Goal: Find specific page/section: Find specific page/section

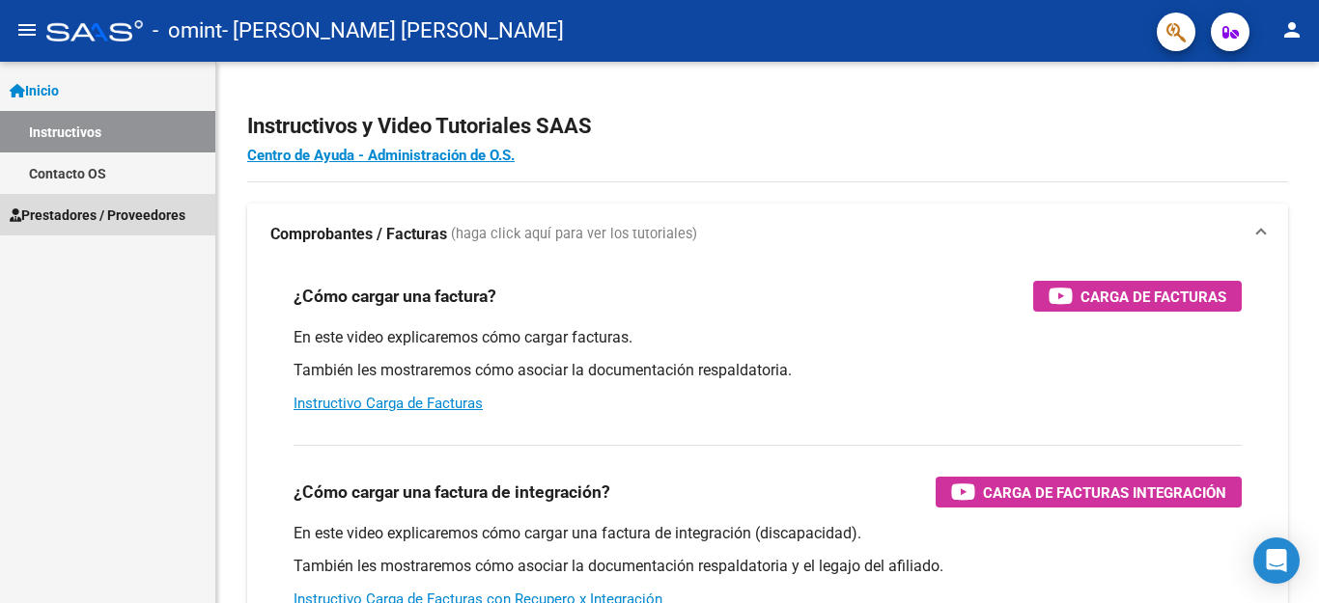
click at [134, 212] on span "Prestadores / Proveedores" at bounding box center [98, 215] width 176 height 21
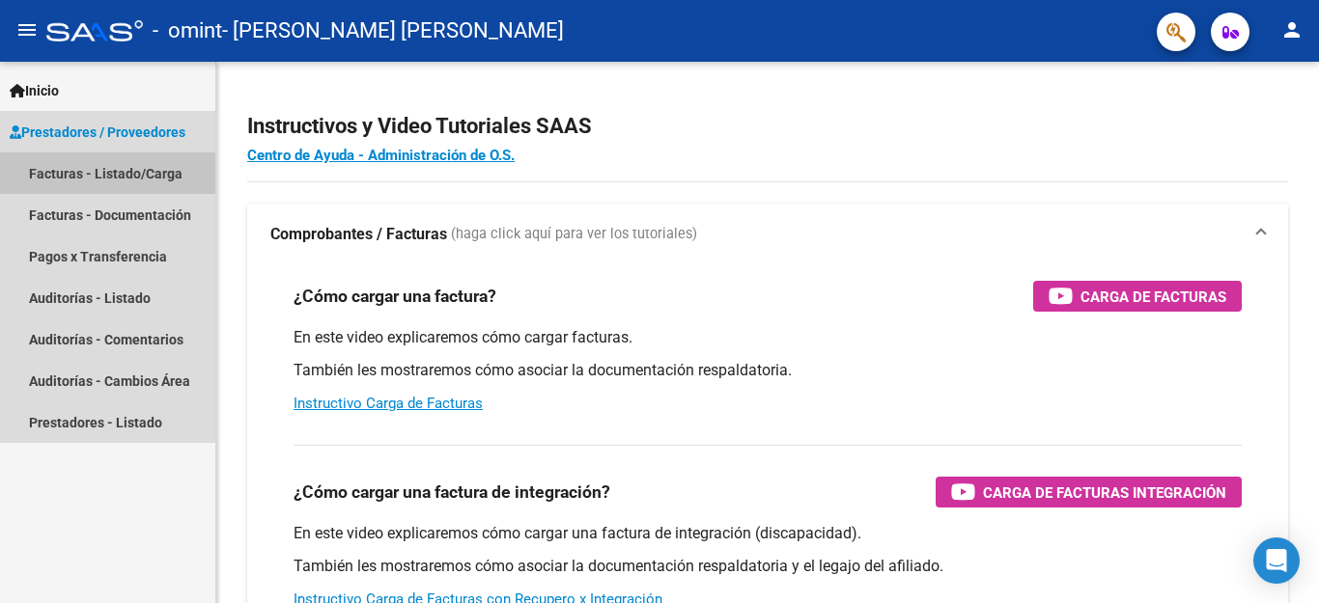
click at [141, 174] on link "Facturas - Listado/Carga" at bounding box center [107, 174] width 215 height 42
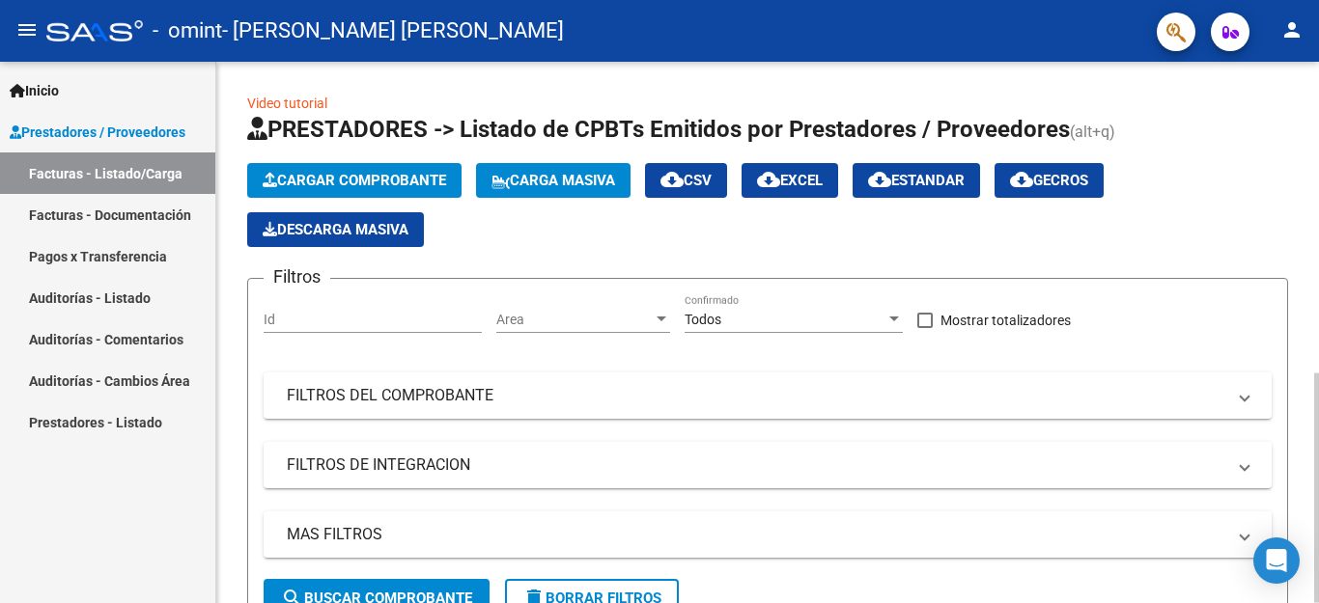
click at [330, 225] on span "Descarga Masiva" at bounding box center [336, 229] width 146 height 17
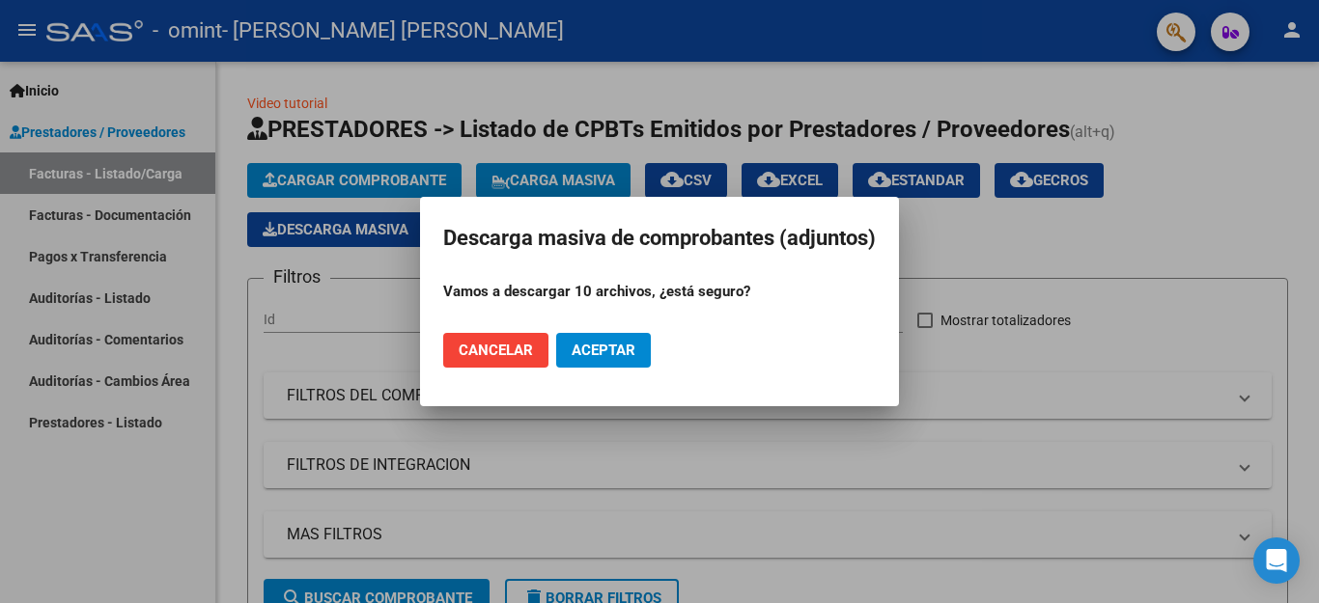
click at [1251, 142] on div at bounding box center [659, 301] width 1319 height 603
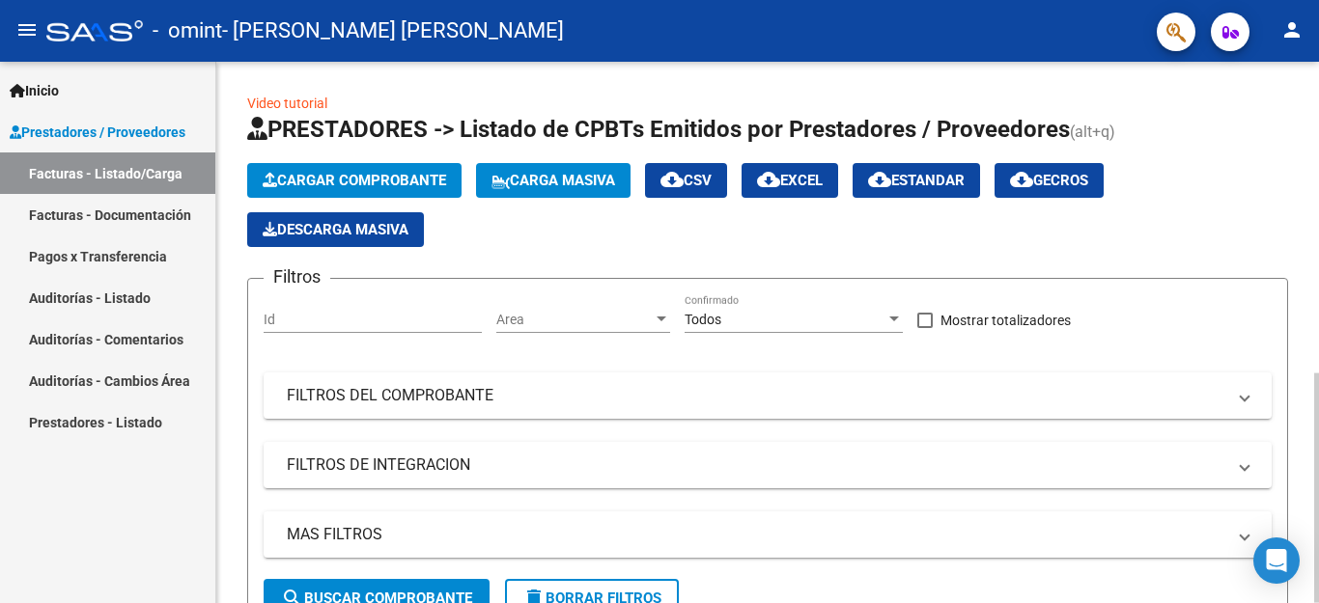
click at [507, 350] on div "Filtros Id Area Area Todos Confirmado Mostrar totalizadores FILTROS DEL COMPROB…" at bounding box center [768, 436] width 1008 height 285
click at [1316, 568] on div at bounding box center [1316, 333] width 5 height 542
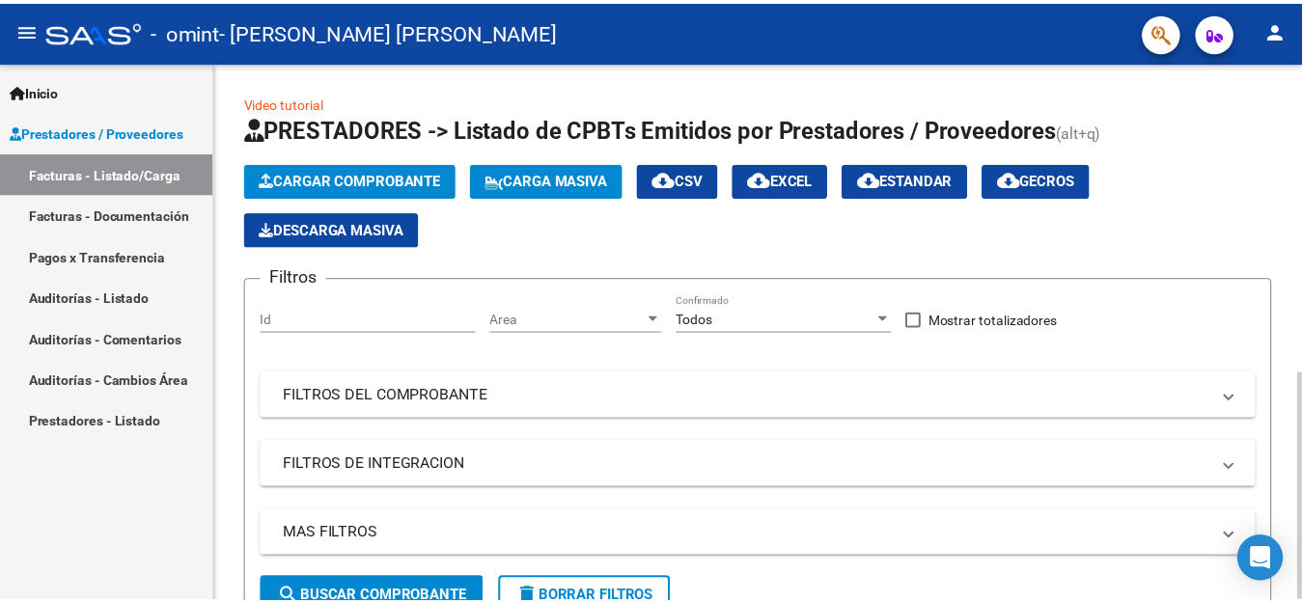
scroll to position [542, 0]
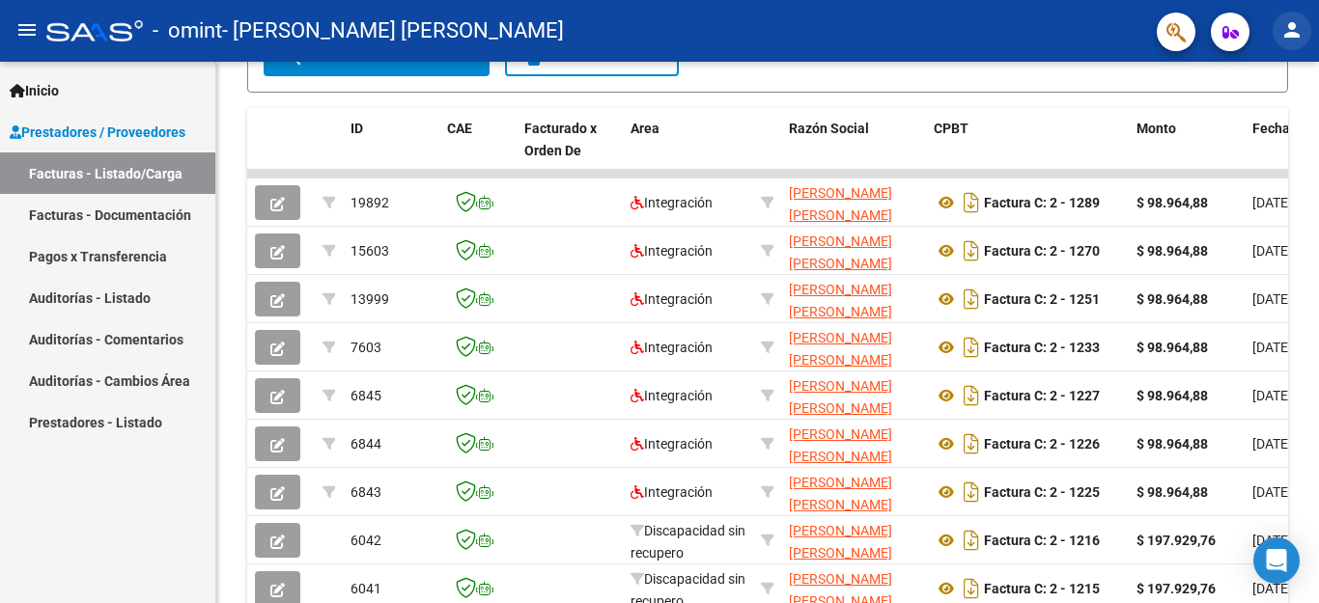
click at [1292, 38] on mat-icon "person" at bounding box center [1291, 29] width 23 height 23
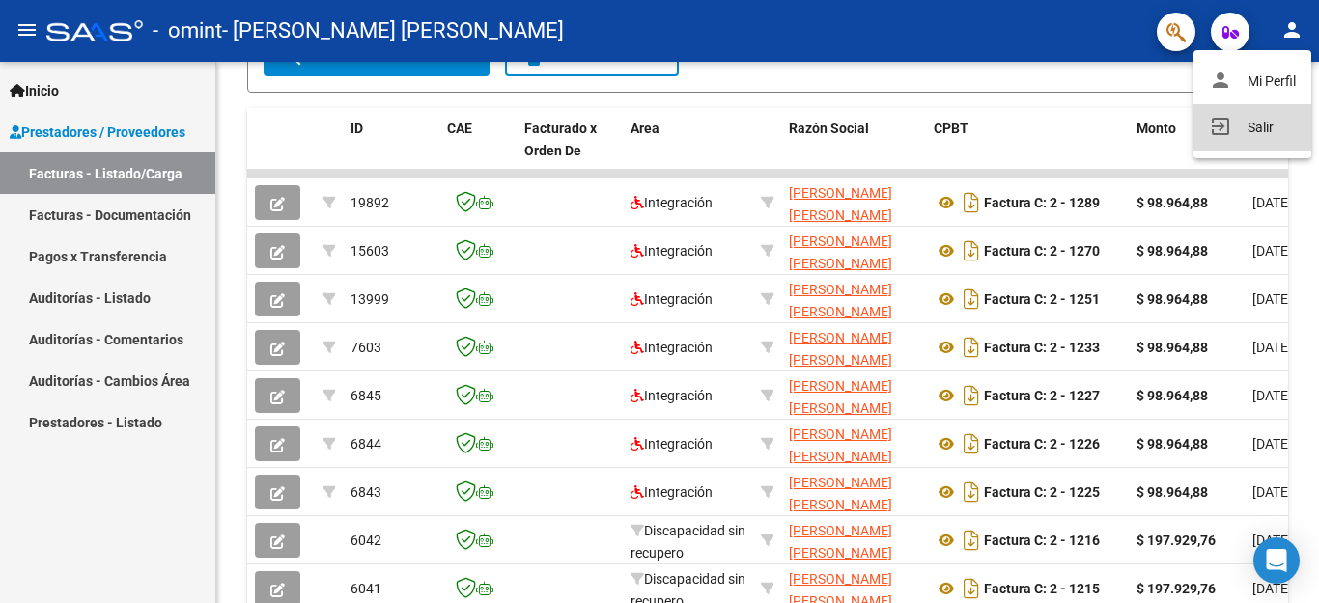
click at [1248, 131] on button "exit_to_app Salir" at bounding box center [1252, 127] width 118 height 46
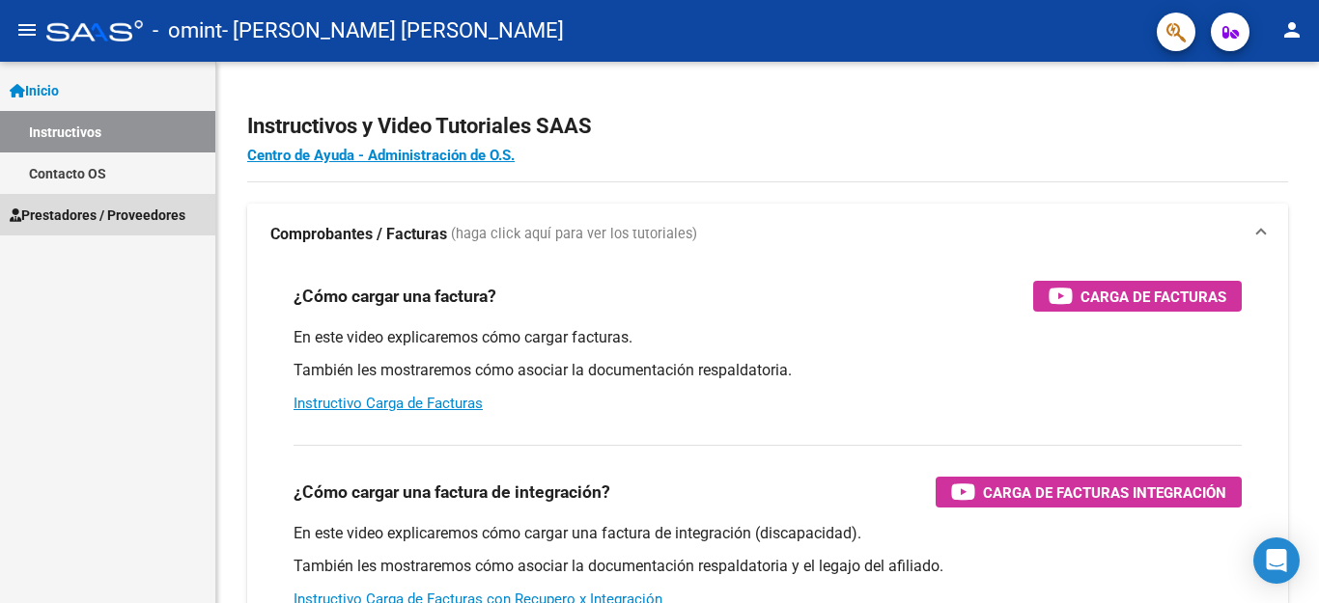
click at [108, 215] on span "Prestadores / Proveedores" at bounding box center [98, 215] width 176 height 21
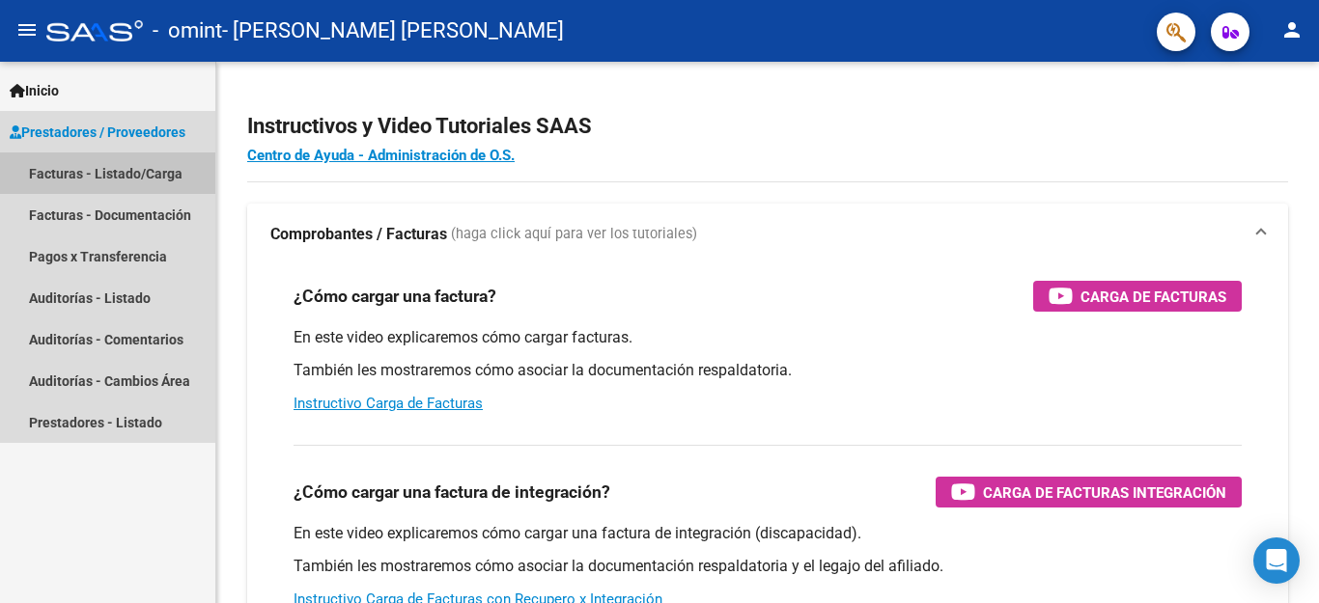
click at [94, 173] on link "Facturas - Listado/Carga" at bounding box center [107, 174] width 215 height 42
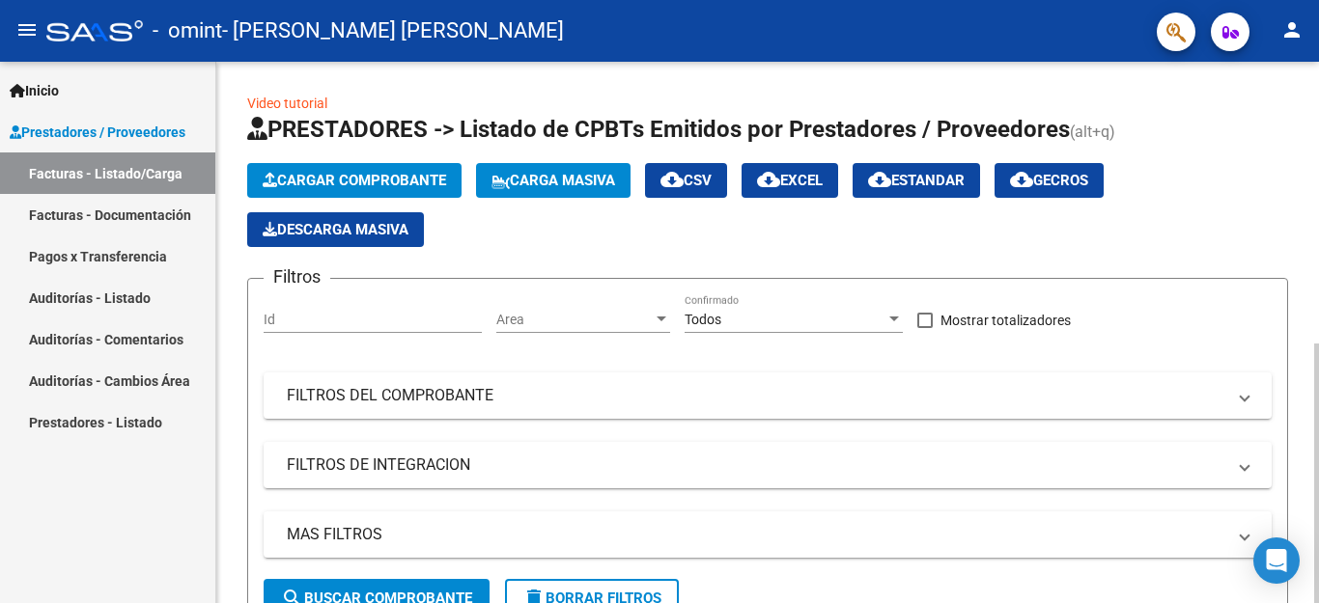
click at [1301, 585] on div at bounding box center [1316, 333] width 5 height 542
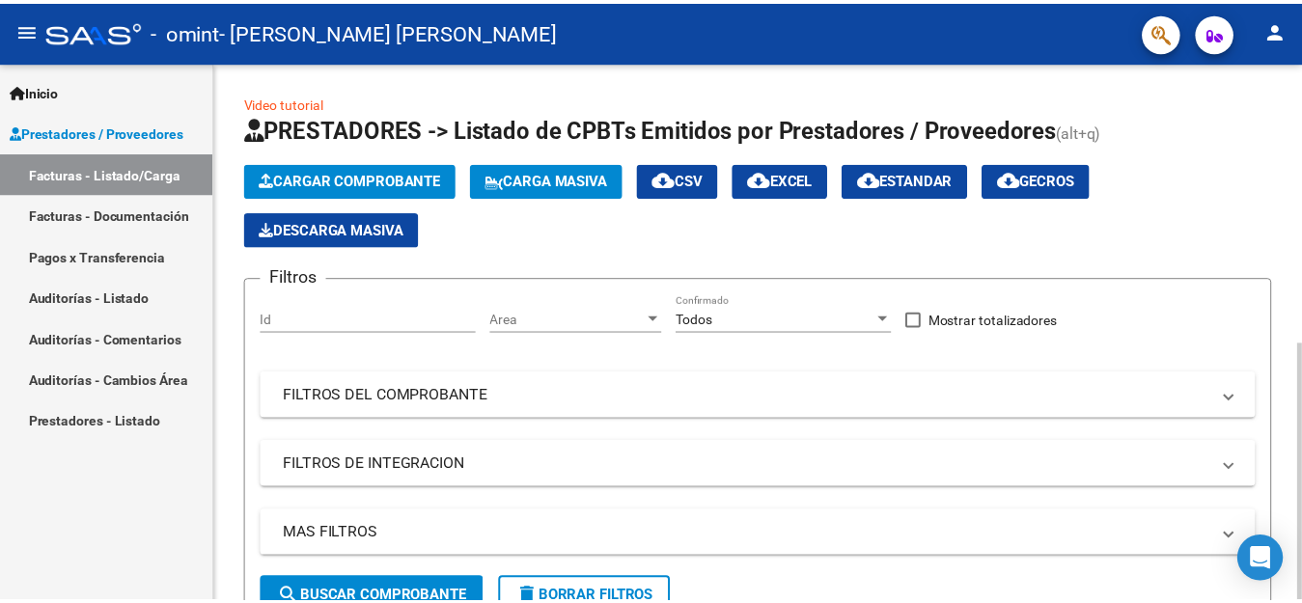
scroll to position [542, 0]
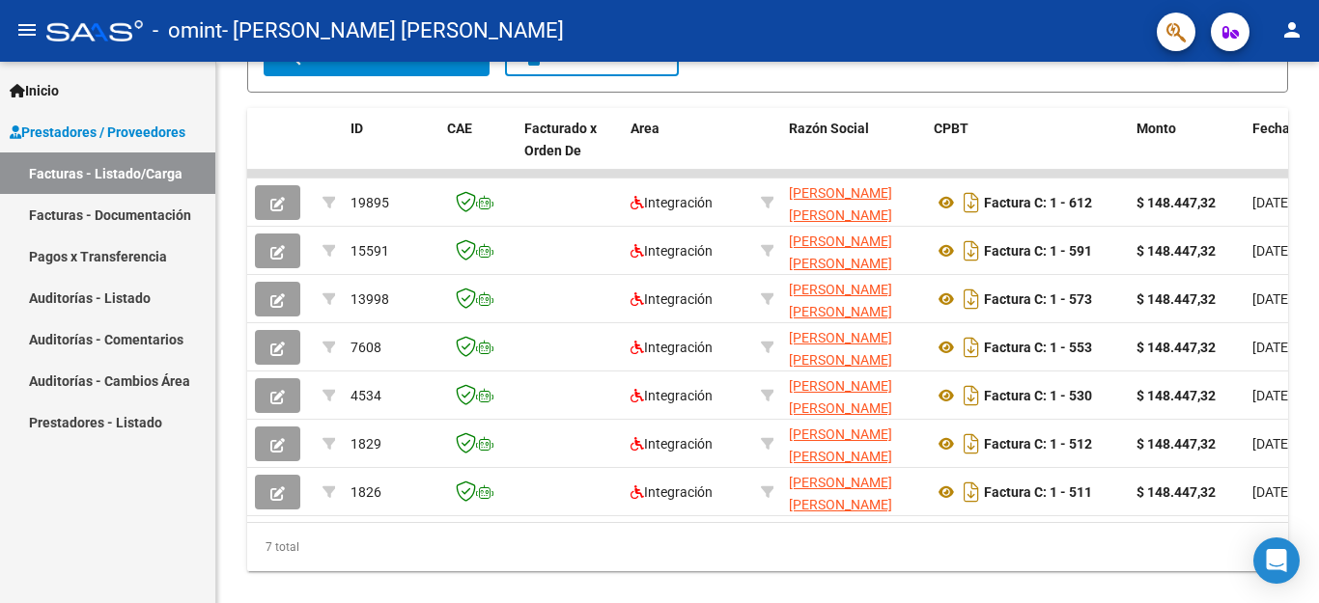
click at [1288, 31] on mat-icon "person" at bounding box center [1291, 29] width 23 height 23
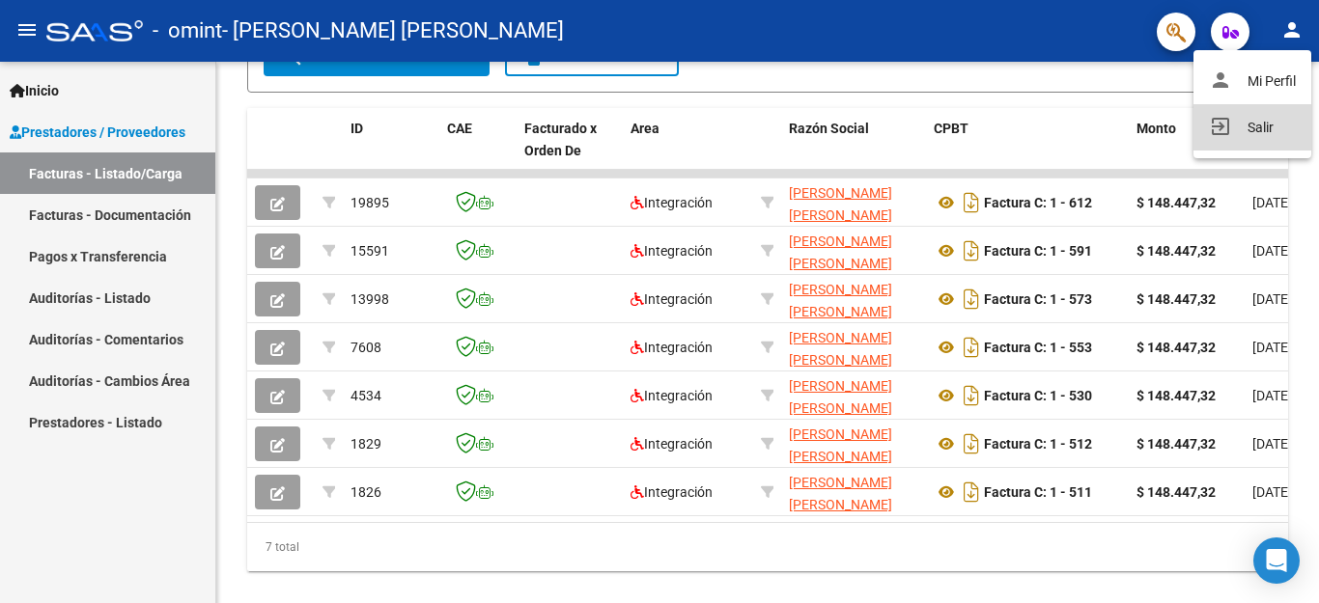
click at [1247, 115] on button "exit_to_app Salir" at bounding box center [1252, 127] width 118 height 46
